Goal: Information Seeking & Learning: Learn about a topic

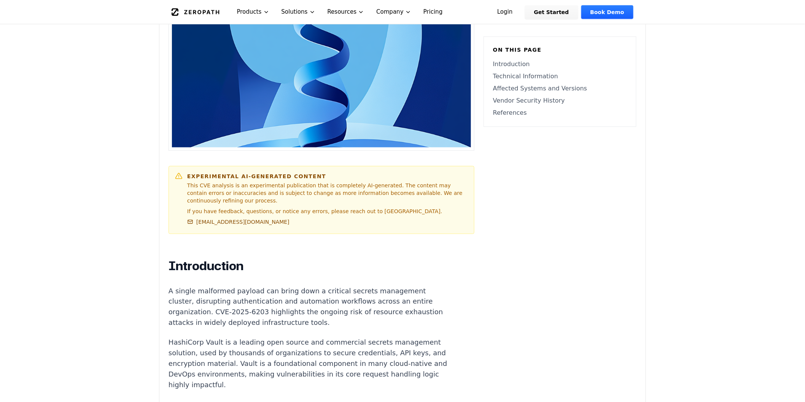
scroll to position [380, 0]
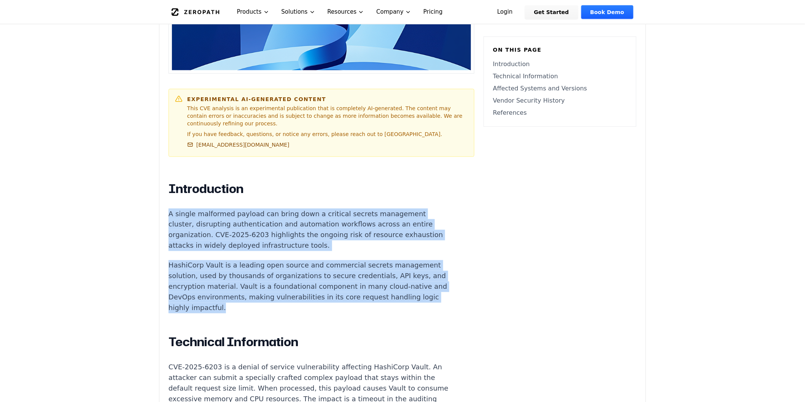
drag, startPoint x: 286, startPoint y: 290, endPoint x: 153, endPoint y: 193, distance: 164.9
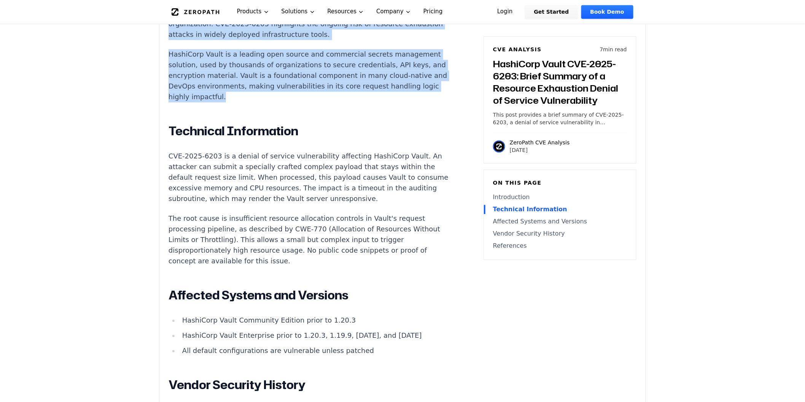
scroll to position [549, 0]
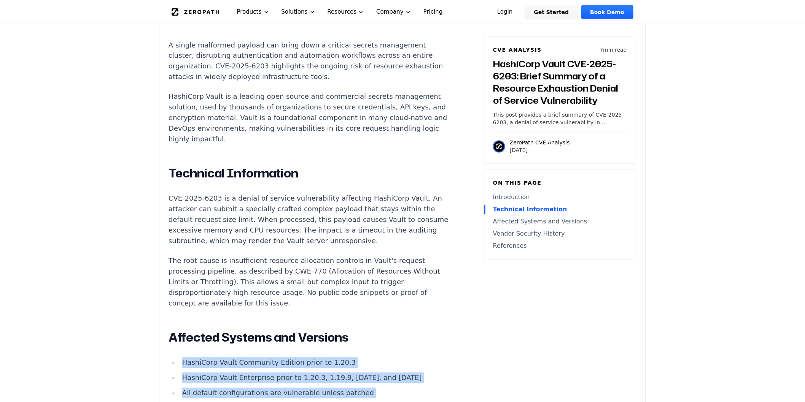
drag, startPoint x: 176, startPoint y: 341, endPoint x: 146, endPoint y: 330, distance: 32.2
click at [291, 373] on li "HashiCorp Vault Enterprise prior to 1.20.3, 1.19.9, [DATE], and [DATE]" at bounding box center [315, 378] width 272 height 11
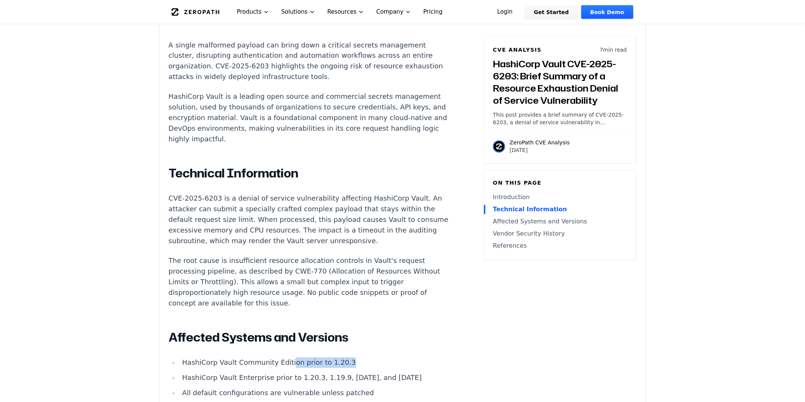
drag, startPoint x: 284, startPoint y: 345, endPoint x: 335, endPoint y: 345, distance: 50.9
click at [335, 358] on li "HashiCorp Vault Community Edition prior to 1.20.3" at bounding box center [315, 363] width 272 height 11
drag, startPoint x: 266, startPoint y: 347, endPoint x: 343, endPoint y: 346, distance: 76.4
click at [343, 358] on li "HashiCorp Vault Community Edition prior to 1.20.3" at bounding box center [315, 363] width 272 height 11
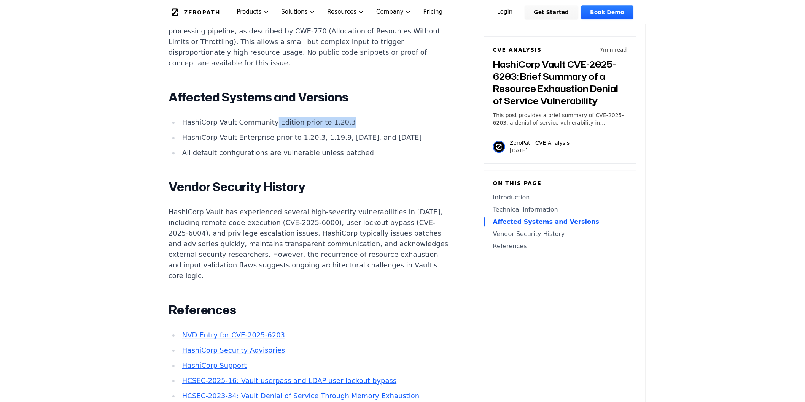
scroll to position [760, 0]
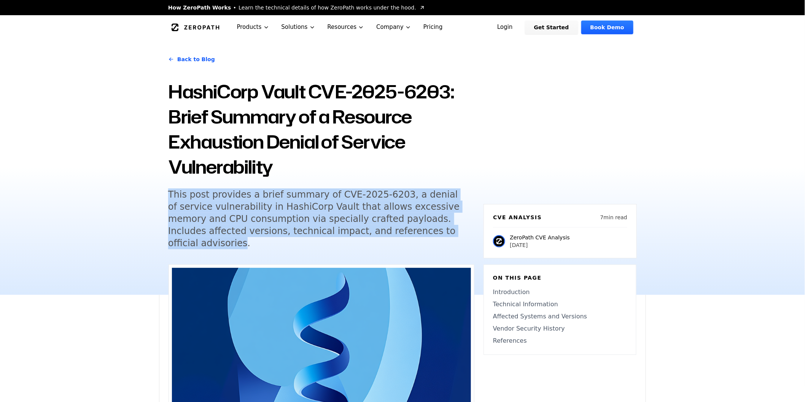
drag, startPoint x: 417, startPoint y: 235, endPoint x: 165, endPoint y: 190, distance: 256.4
click at [165, 190] on div "Back to Blog HashiCorp Vault CVE-2025-6203: Brief Summary of a Resource Exhaust…" at bounding box center [402, 167] width 487 height 255
copy h5 "This post provides a brief summary of CVE-2025-6203, a denial of service vulner…"
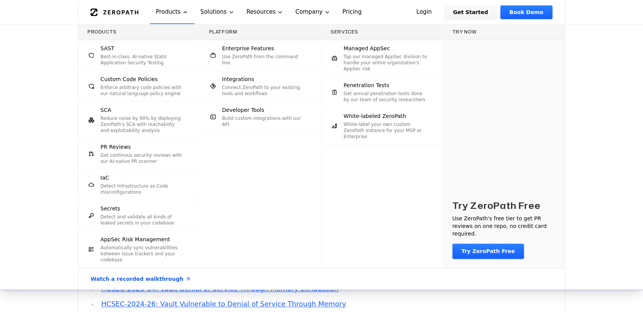
scroll to position [887, 0]
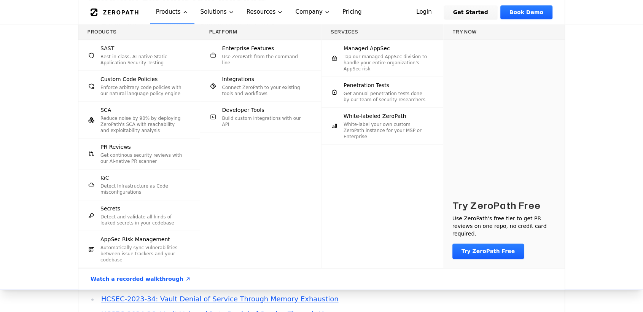
click at [21, 178] on div "Products SAST Best-in-class, AI-native Static Application Security Testing Cust…" at bounding box center [321, 156] width 643 height 265
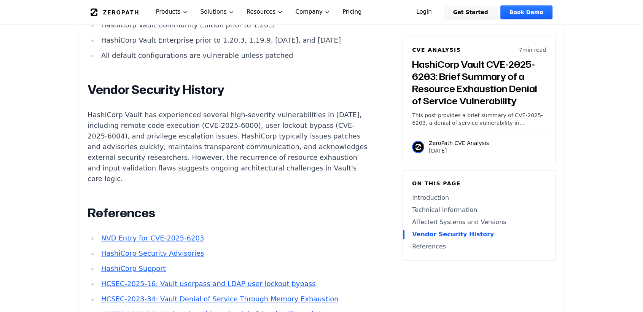
drag, startPoint x: 140, startPoint y: 246, endPoint x: 332, endPoint y: 225, distance: 192.4
click at [332, 225] on article "Introduction A single malformed payload can bring down a critical secrets manag…" at bounding box center [240, 5] width 306 height 660
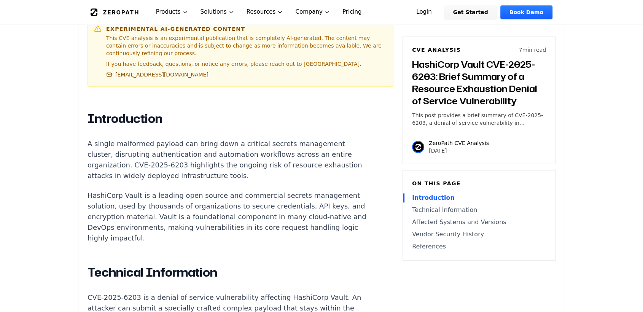
scroll to position [422, 0]
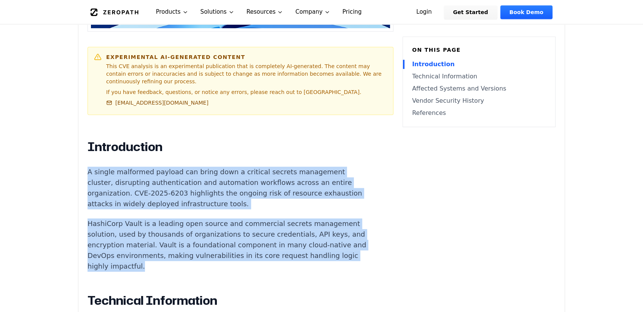
drag, startPoint x: 181, startPoint y: 246, endPoint x: 88, endPoint y: 152, distance: 131.7
copy div "A single malformed payload can bring down a critical secrets management cluster…"
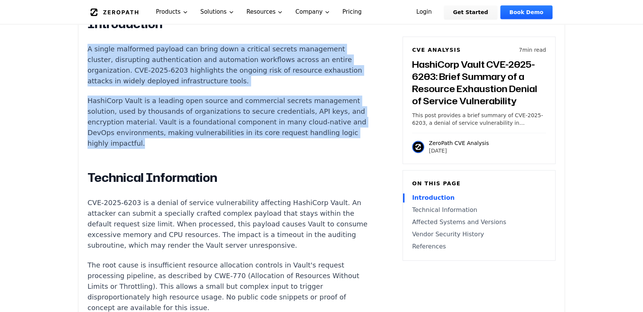
scroll to position [549, 0]
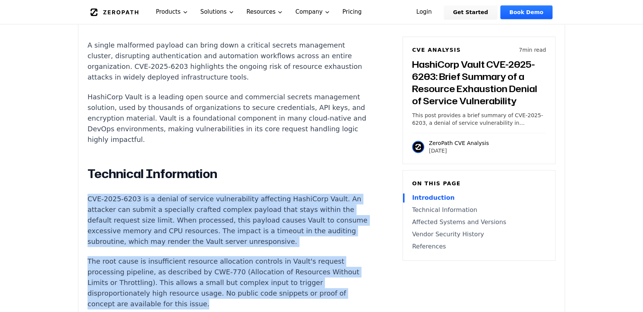
drag, startPoint x: 88, startPoint y: 175, endPoint x: 198, endPoint y: 276, distance: 149.4
copy div "CVE-2025-6203 is a denial of service vulnerability affecting HashiCorp Vault. A…"
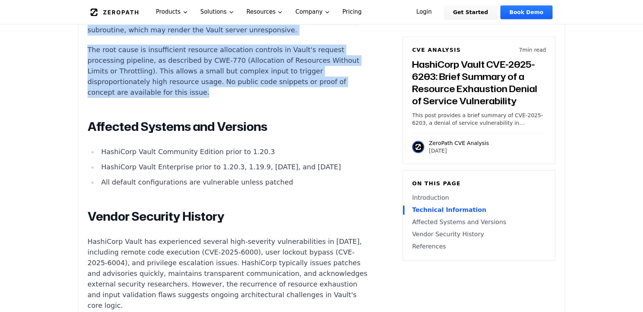
scroll to position [803, 0]
